Goal: Check status: Check status

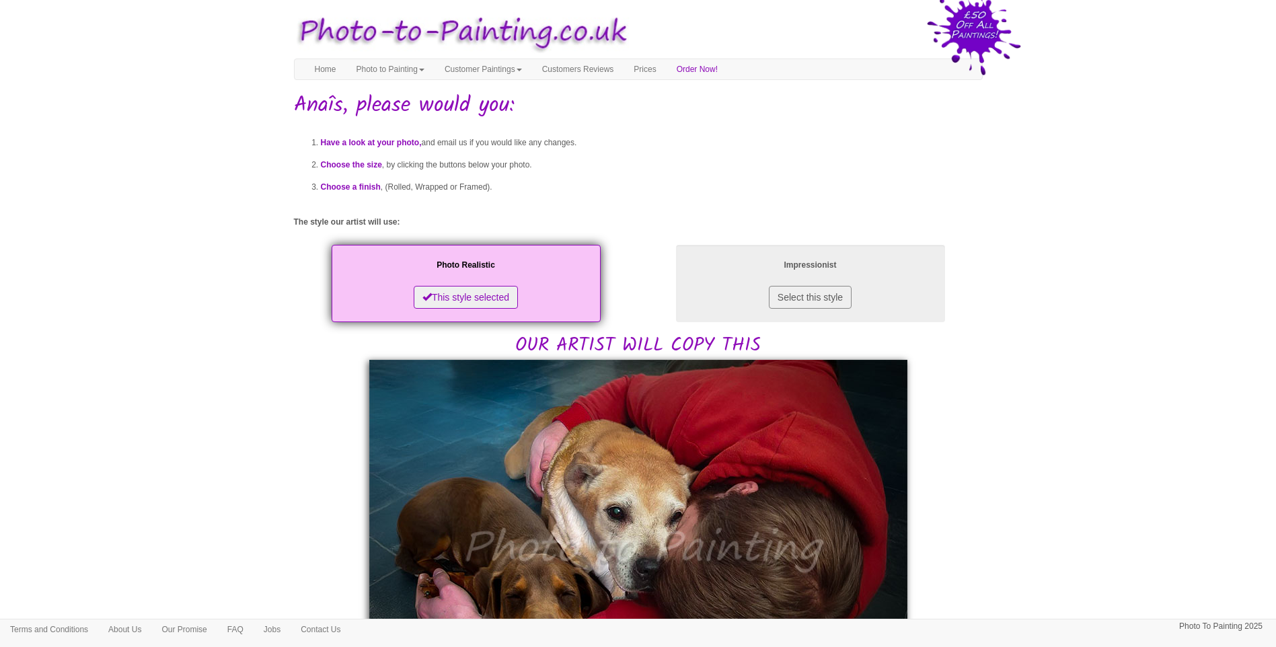
click at [1086, 395] on body "Toggle navigation Menu Home Photo to Painting Photo to Painting Introduction Ho…" at bounding box center [638, 647] width 1276 height 1280
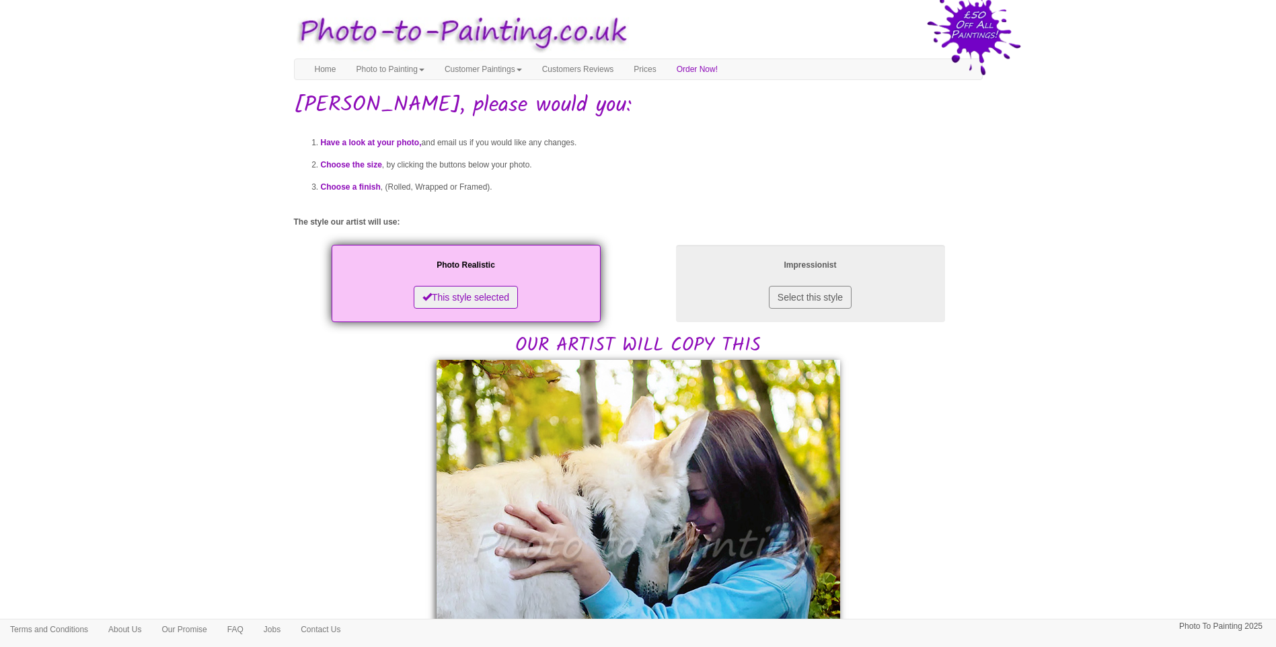
drag, startPoint x: 1109, startPoint y: 397, endPoint x: 1029, endPoint y: 370, distance: 84.2
click at [1107, 397] on body "Toggle navigation Menu Home Photo to Painting Photo to Painting Introduction Ho…" at bounding box center [638, 647] width 1276 height 1281
click at [1062, 431] on body "Toggle navigation Menu Home Photo to Painting Photo to Painting Introduction Ho…" at bounding box center [638, 647] width 1276 height 1281
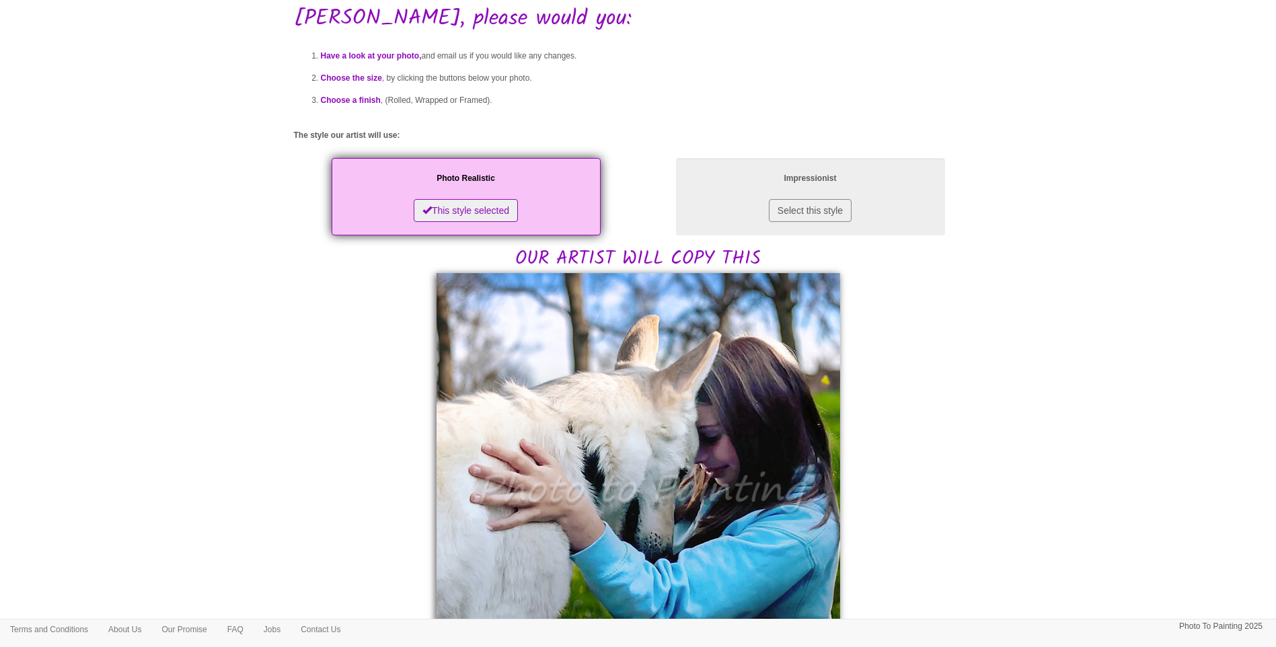
scroll to position [224, 0]
